Goal: Task Accomplishment & Management: Manage account settings

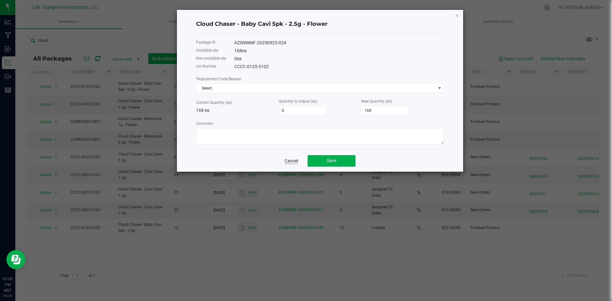
click at [295, 160] on link "Cancel" at bounding box center [291, 161] width 13 height 6
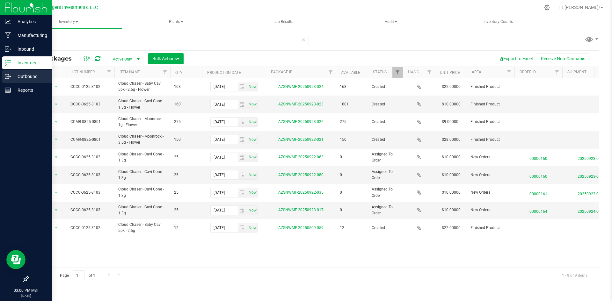
drag, startPoint x: 20, startPoint y: 76, endPoint x: 35, endPoint y: 74, distance: 15.4
click at [20, 76] on p "Outbound" at bounding box center [30, 77] width 38 height 8
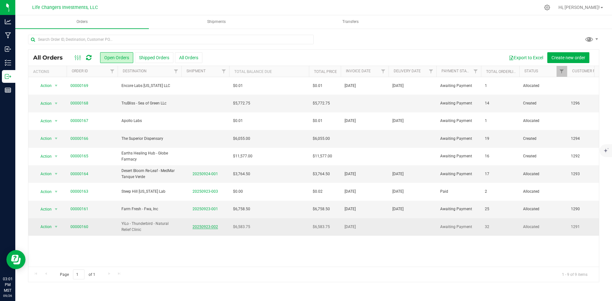
click at [205, 227] on link "20250923-002" at bounding box center [206, 227] width 26 height 4
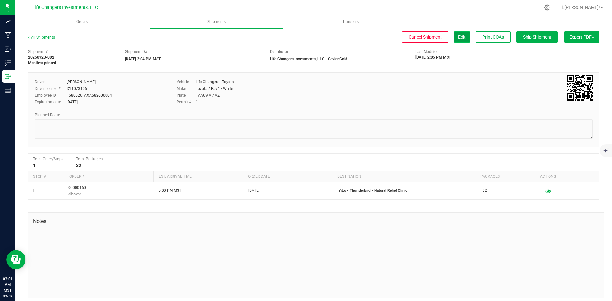
click at [458, 38] on span "Edit" at bounding box center [462, 36] width 8 height 5
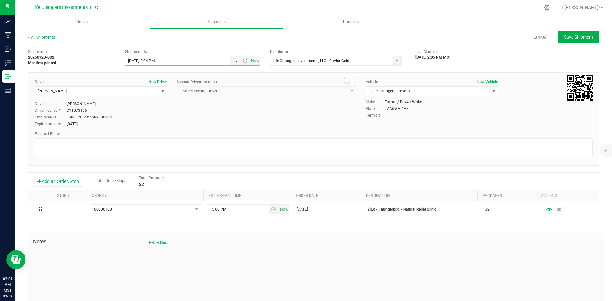
click at [235, 62] on span "Open the date view" at bounding box center [235, 60] width 5 height 5
click at [140, 135] on link "29" at bounding box center [139, 136] width 9 height 10
click at [348, 44] on div "All Shipments Cancel Save Shipment" at bounding box center [313, 39] width 571 height 11
click at [585, 40] on button "Save Shipment" at bounding box center [578, 36] width 41 height 11
type input "[DATE] 9:04 PM"
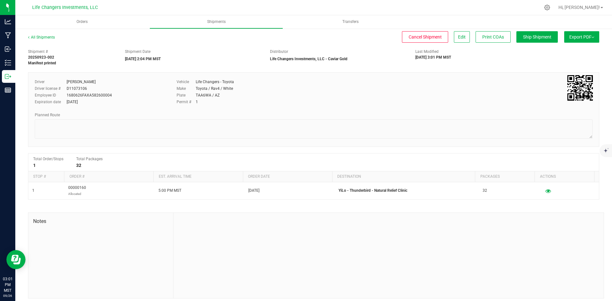
click at [576, 39] on span "Export PDF" at bounding box center [582, 36] width 25 height 5
click at [578, 53] on span "Manifest by Package ID" at bounding box center [572, 51] width 40 height 4
